Goal: Task Accomplishment & Management: Manage account settings

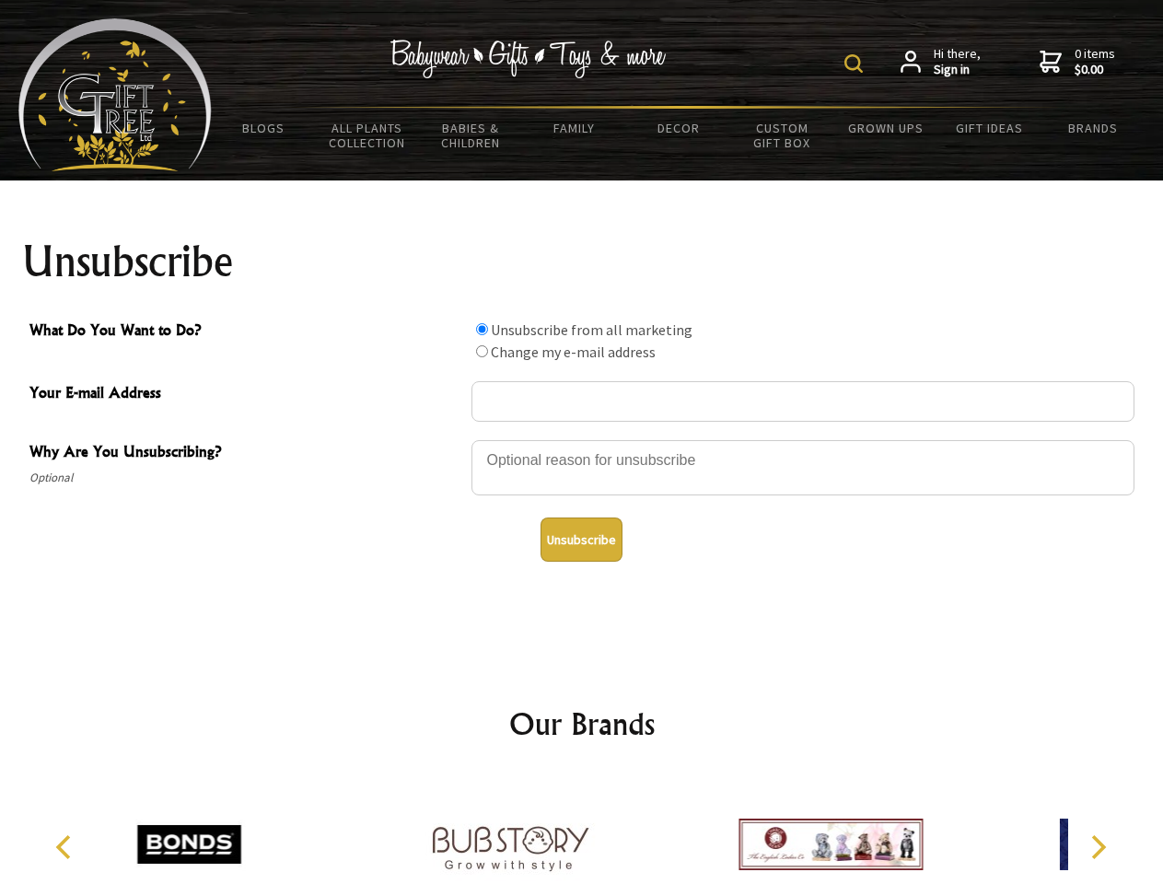
click at [856, 64] on img at bounding box center [853, 63] width 18 height 18
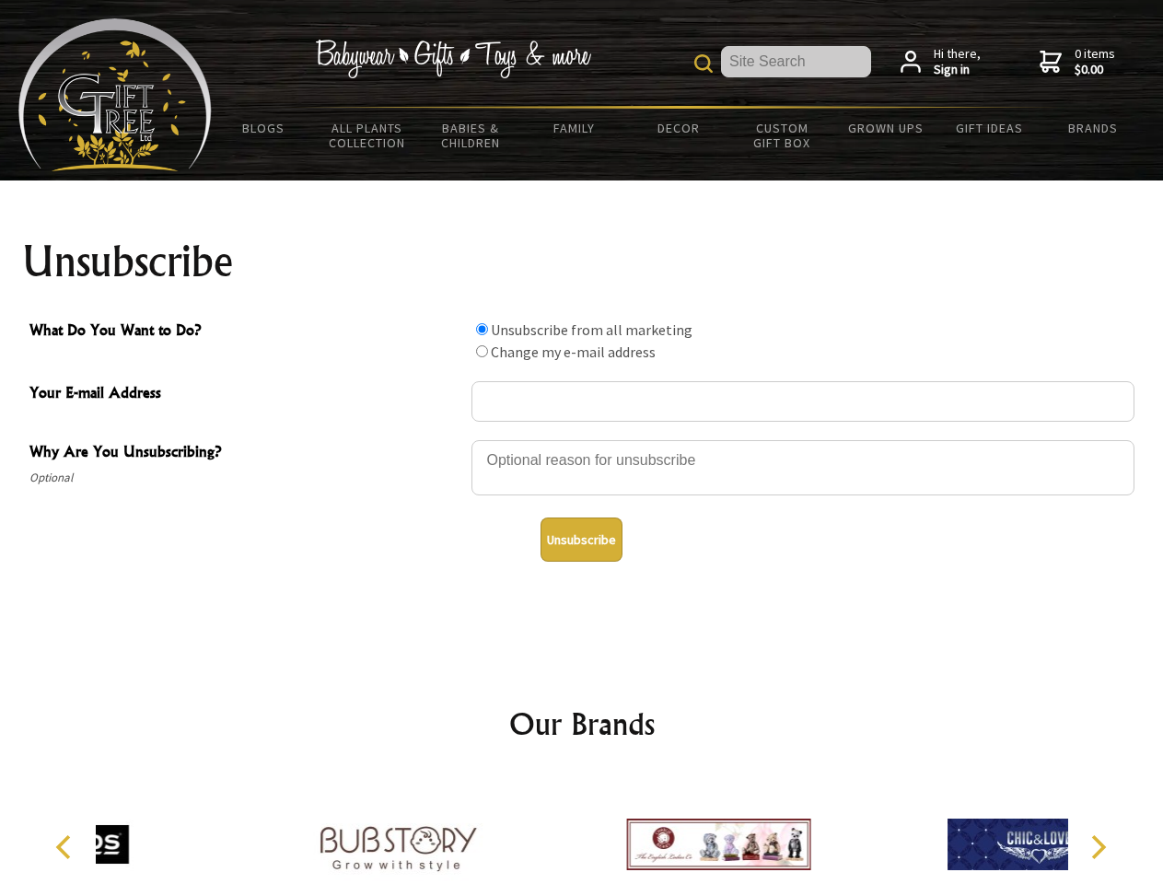
click at [582, 439] on div at bounding box center [802, 470] width 663 height 64
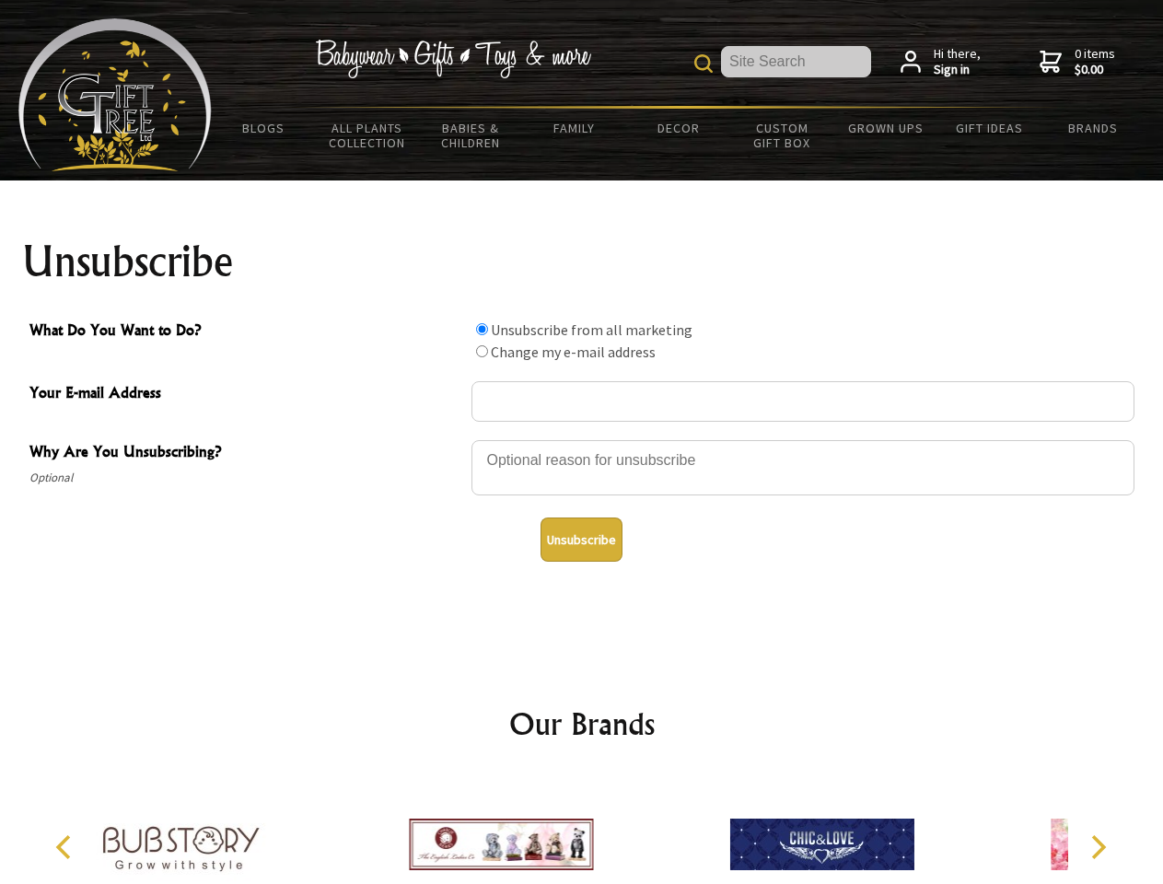
click at [482, 329] on input "What Do You Want to Do?" at bounding box center [482, 329] width 12 height 12
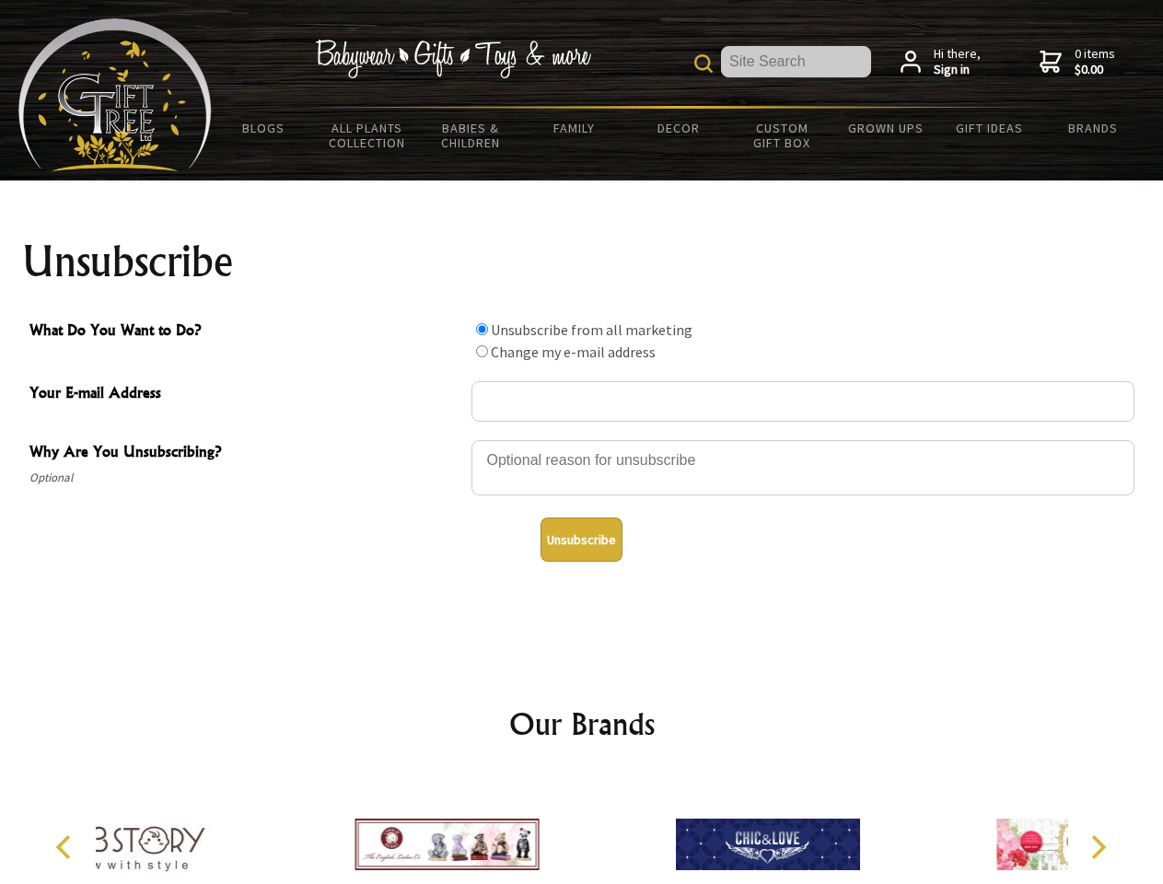
click at [482, 351] on input "What Do You Want to Do?" at bounding box center [482, 351] width 12 height 12
radio input "true"
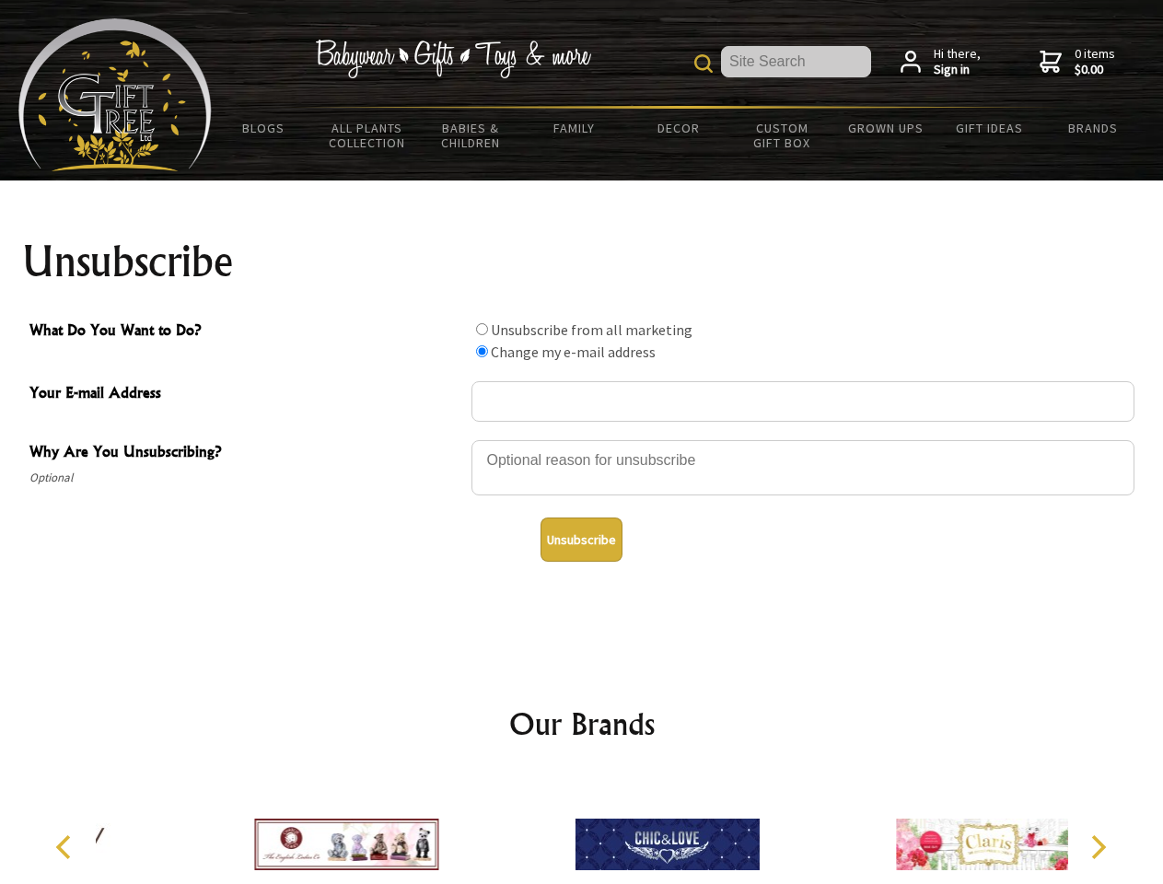
click at [581, 540] on button "Unsubscribe" at bounding box center [581, 539] width 82 height 44
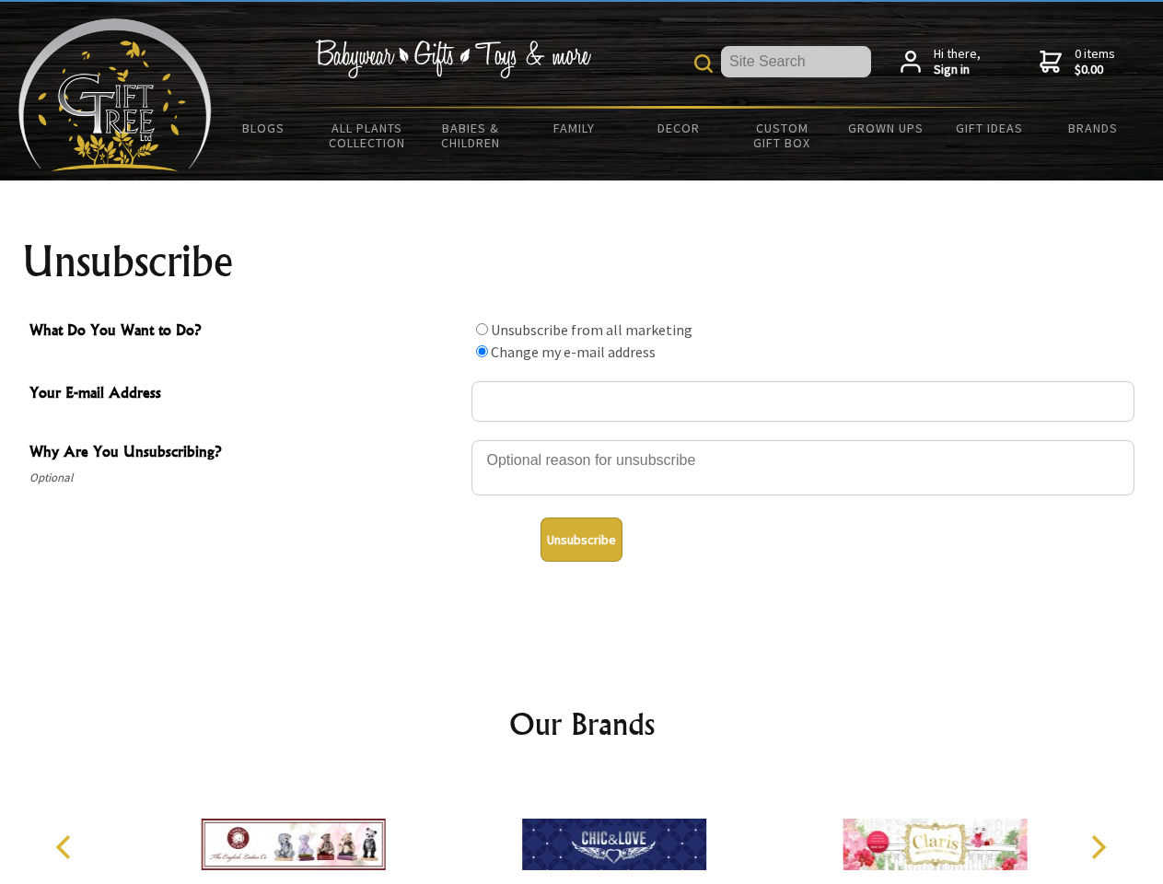
click at [66, 847] on icon "Previous" at bounding box center [65, 847] width 24 height 24
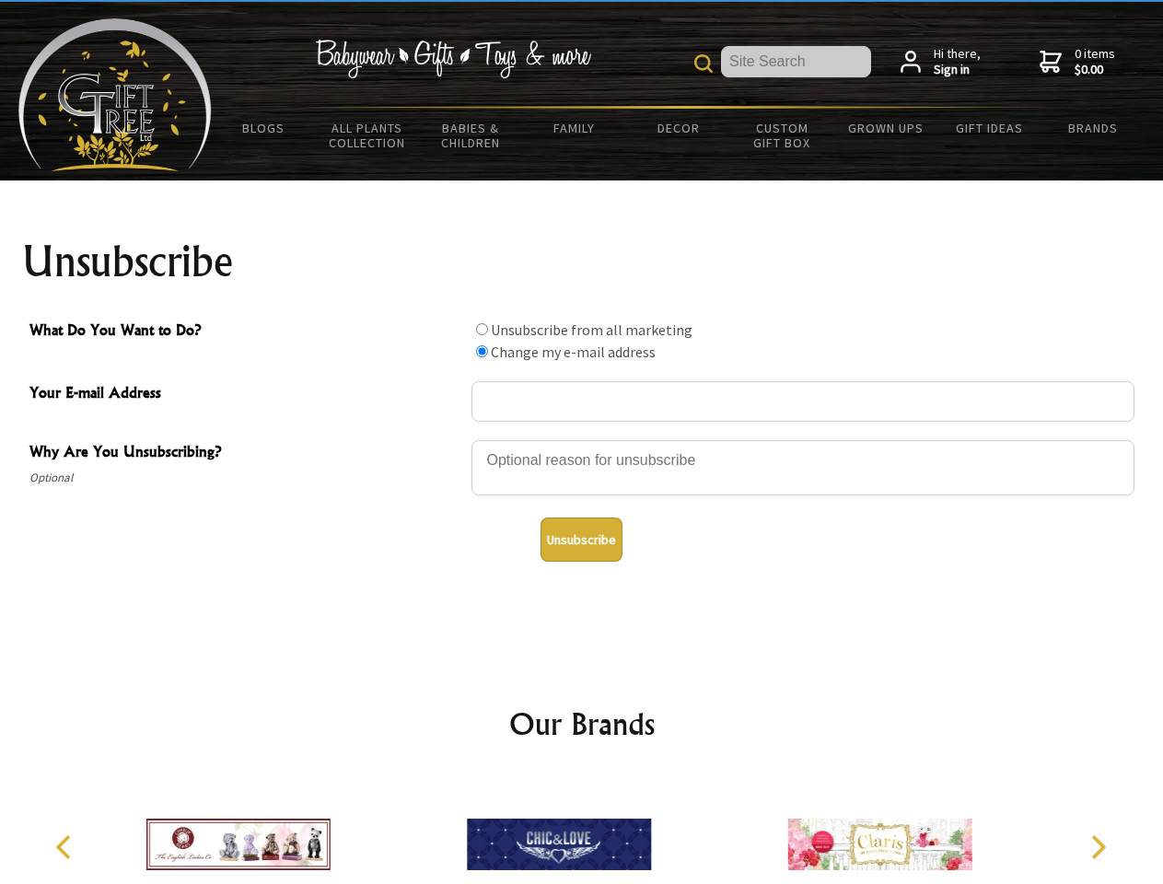
click at [1097, 847] on icon "Next" at bounding box center [1097, 847] width 24 height 24
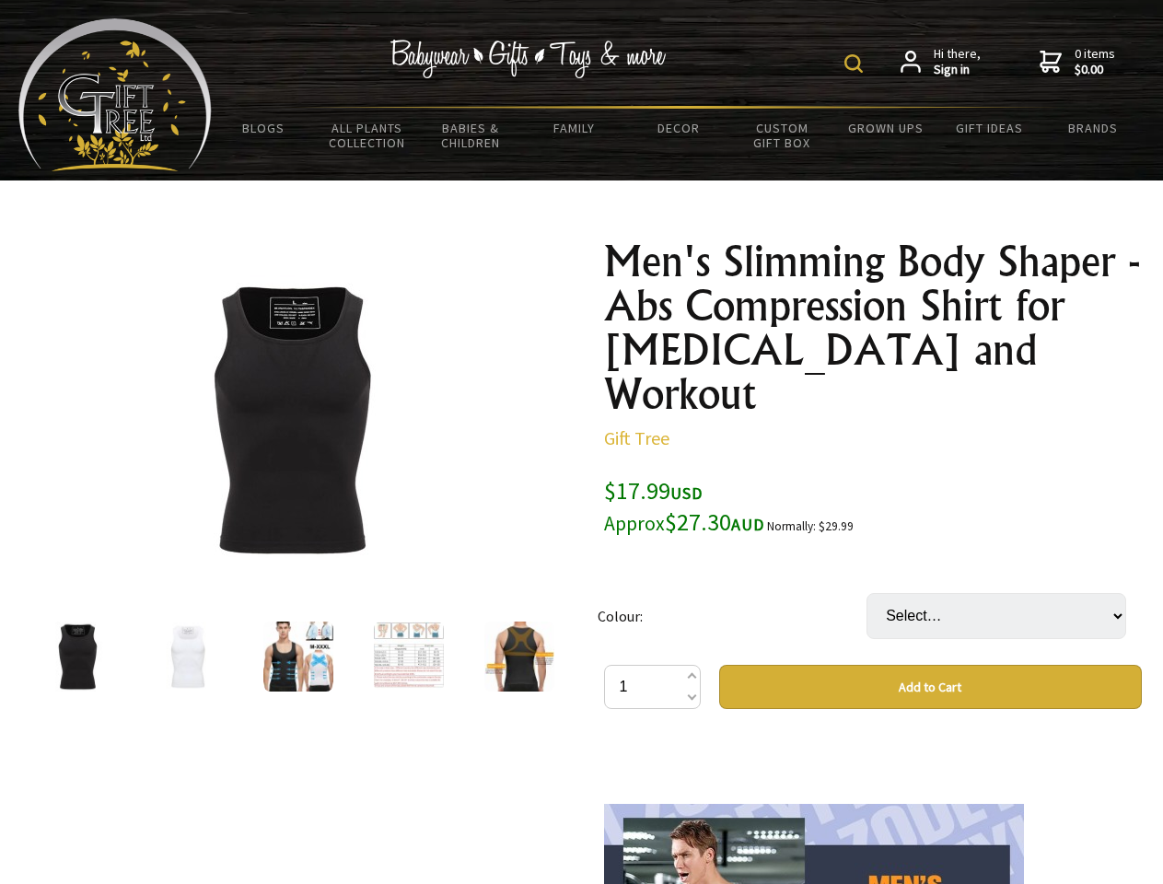
click at [856, 64] on img at bounding box center [853, 63] width 18 height 18
